Goal: Task Accomplishment & Management: Use online tool/utility

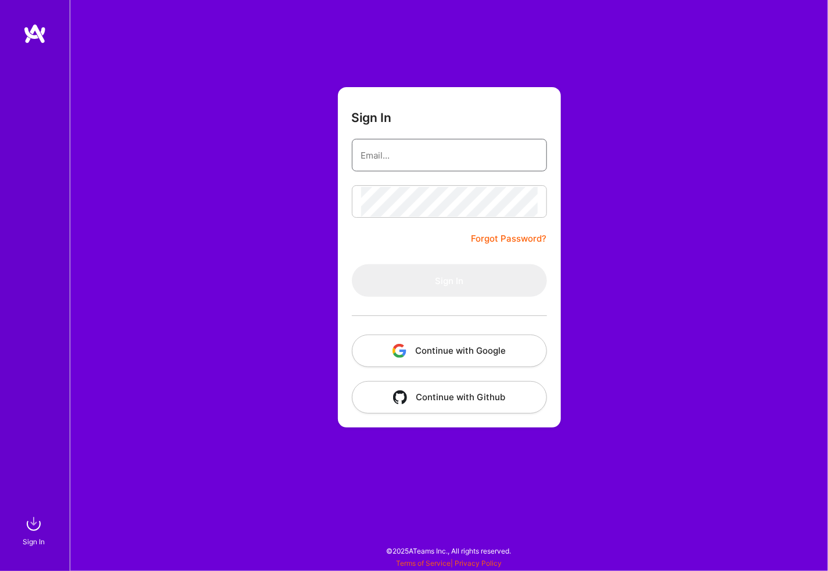
click at [396, 151] on input "email" at bounding box center [449, 155] width 176 height 30
type input "[PERSON_NAME][EMAIL_ADDRESS][PERSON_NAME][DOMAIN_NAME]"
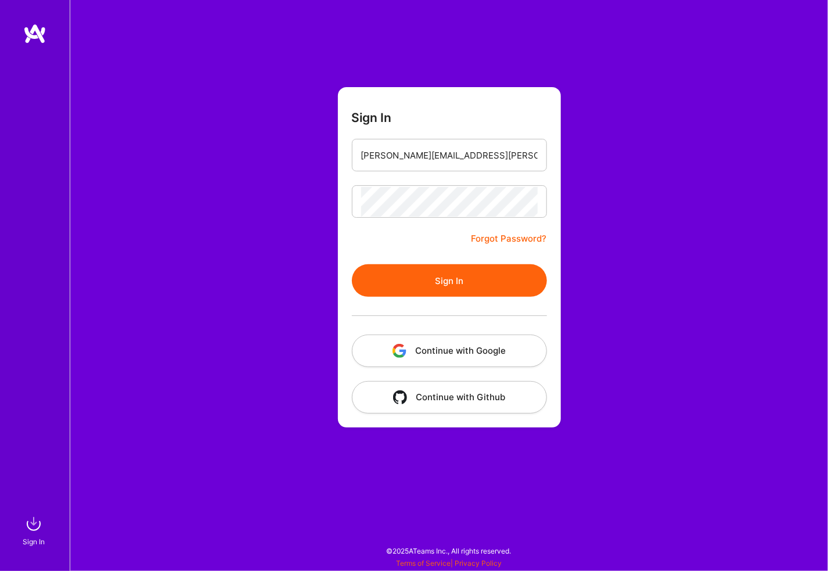
click at [352, 264] on button "Sign In" at bounding box center [449, 280] width 195 height 33
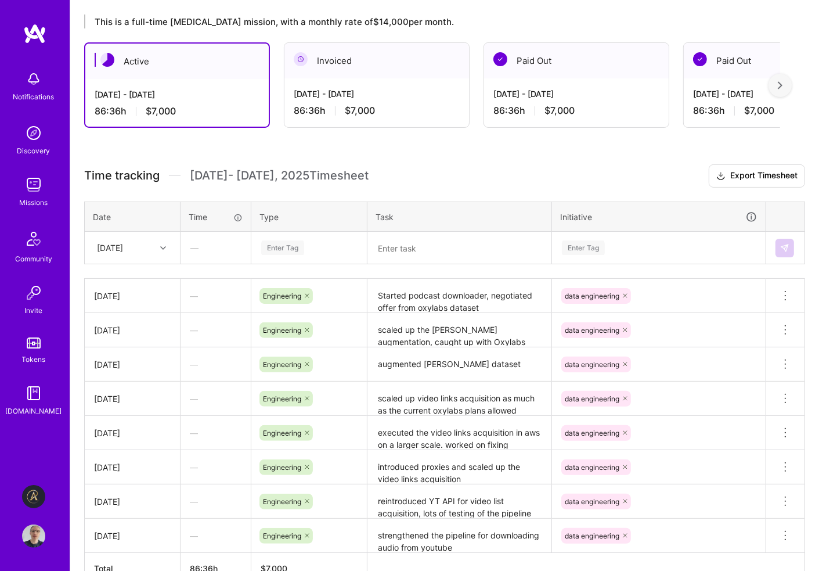
scroll to position [232, 0]
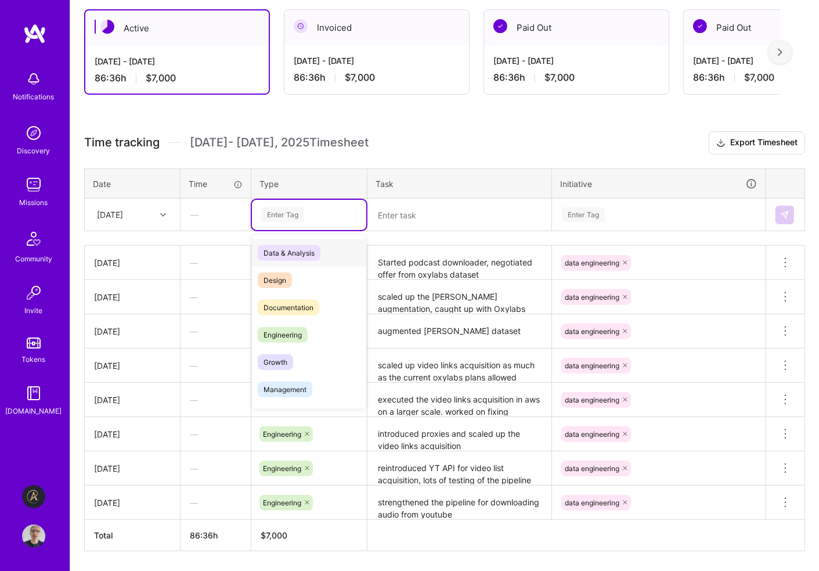
click at [311, 210] on div "Enter Tag" at bounding box center [309, 214] width 98 height 15
click at [297, 332] on span "Engineering" at bounding box center [283, 335] width 50 height 16
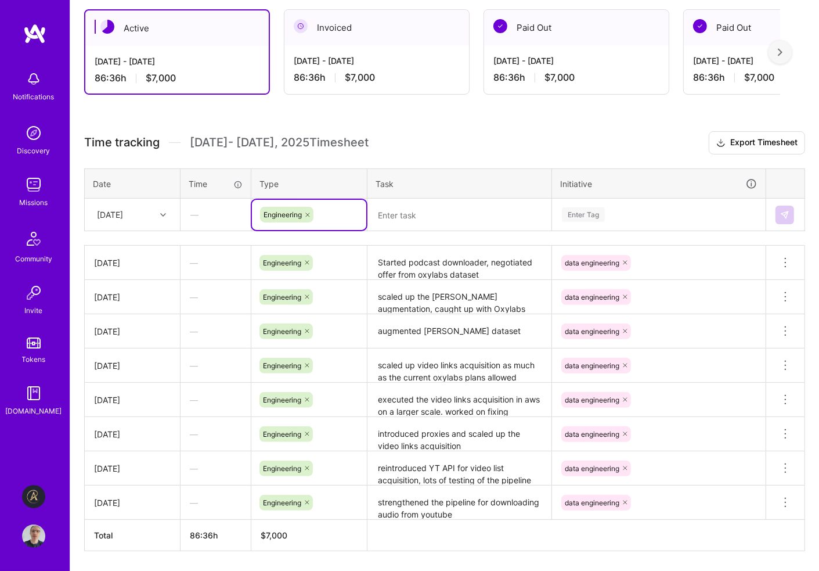
click at [409, 214] on textarea at bounding box center [460, 215] width 182 height 30
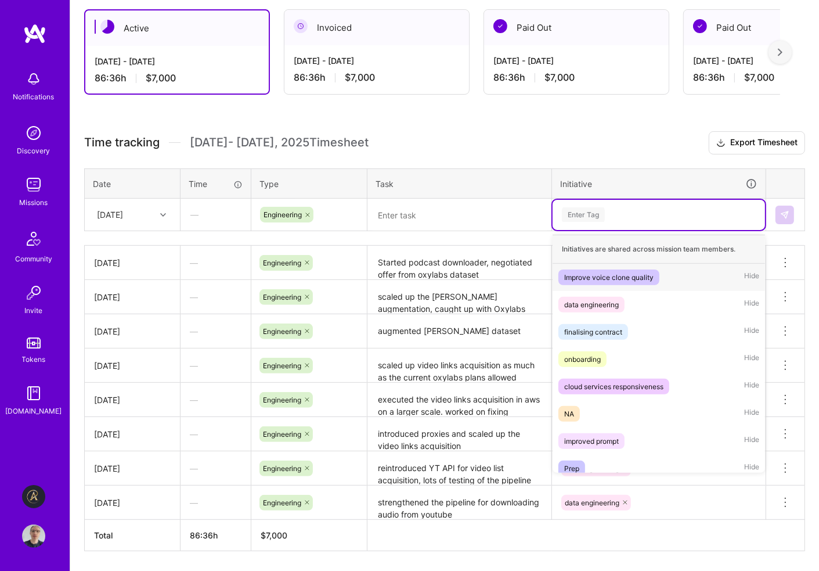
click at [595, 212] on div "Enter Tag" at bounding box center [583, 214] width 43 height 18
click at [597, 298] on div "data engineering" at bounding box center [591, 304] width 55 height 12
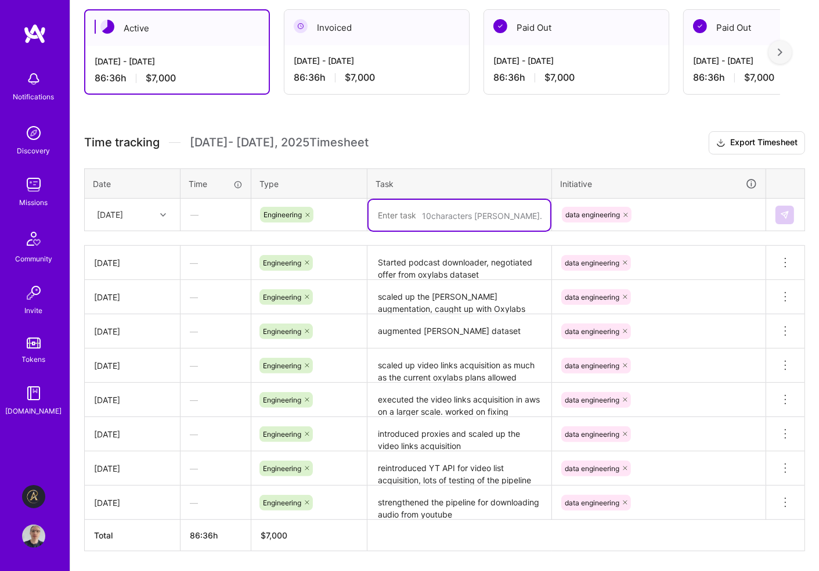
click at [443, 205] on textarea at bounding box center [460, 215] width 182 height 31
type textarea "downloaded 20TB of podcast audio"
click at [784, 210] on img at bounding box center [784, 214] width 9 height 9
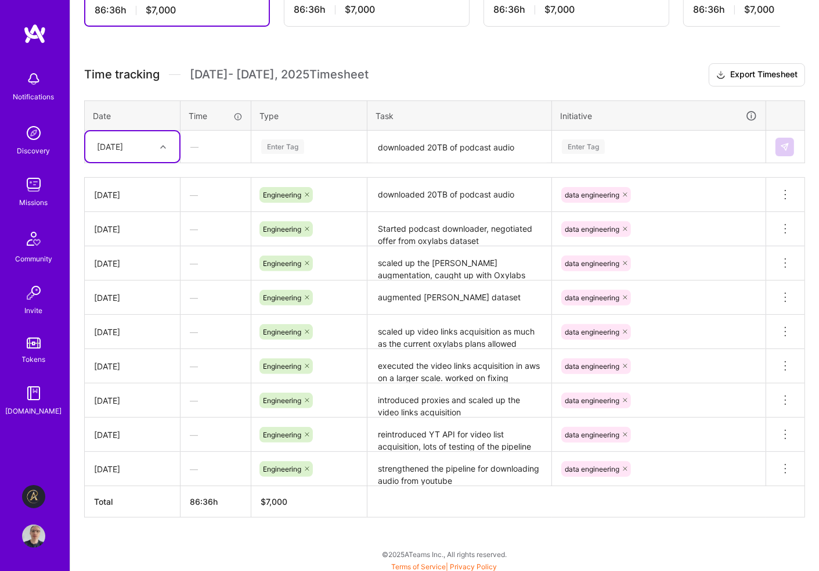
scroll to position [0, 0]
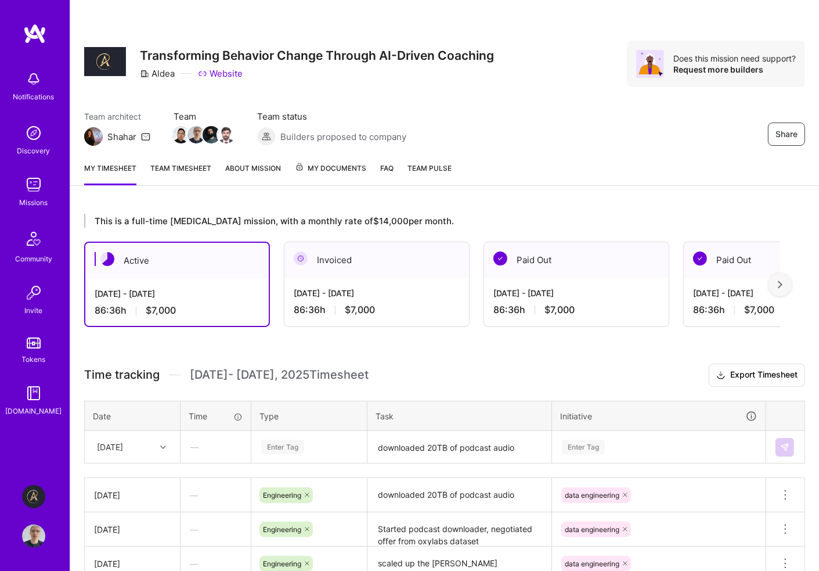
click at [540, 102] on div "Share Transforming Behavior Change Through AI-Driven Coaching Aldea Website Doe…" at bounding box center [444, 76] width 749 height 153
click at [30, 187] on img at bounding box center [33, 184] width 23 height 23
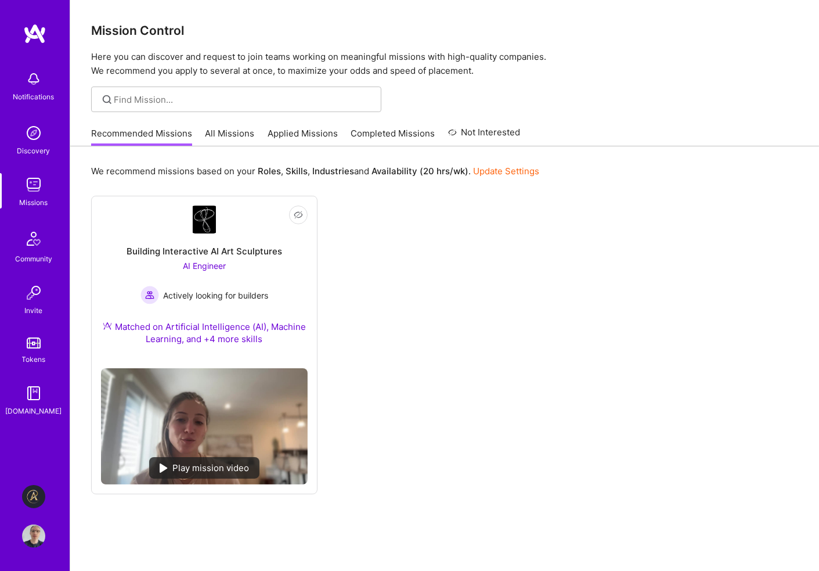
click at [293, 129] on link "Applied Missions" at bounding box center [303, 136] width 70 height 19
